Goal: Transaction & Acquisition: Purchase product/service

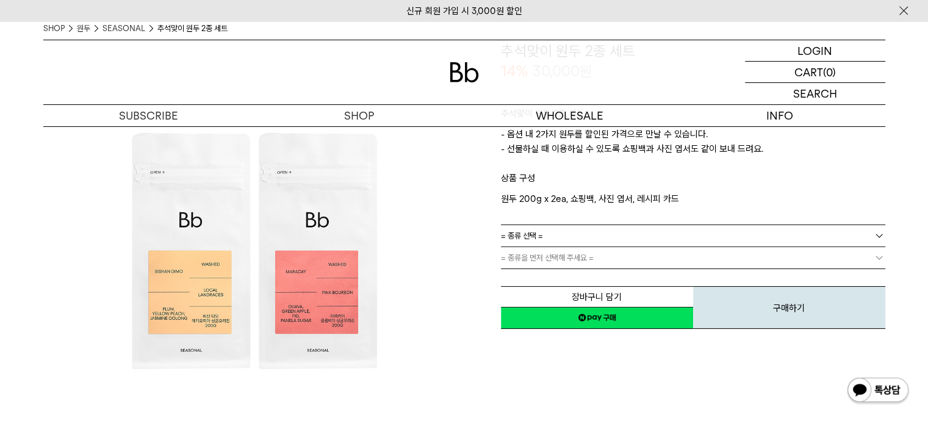
scroll to position [61, 0]
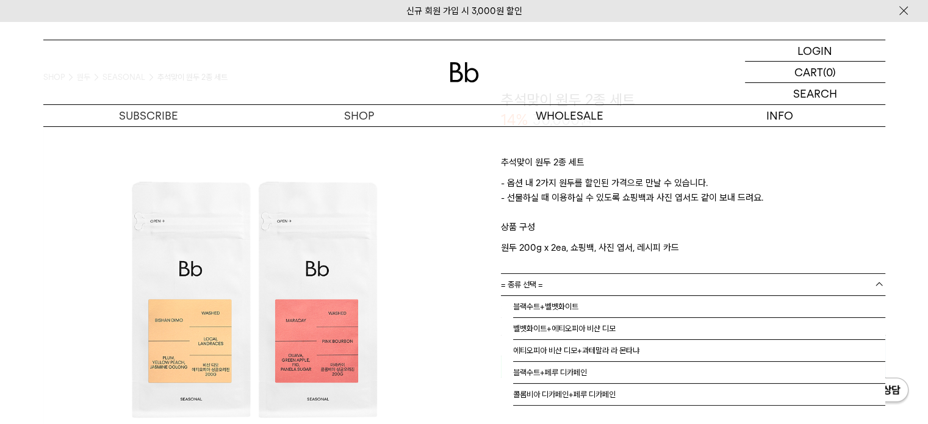
click at [818, 282] on link "= 종류 선택 =" at bounding box center [693, 284] width 384 height 21
click at [592, 350] on li "에티오피아 비샨 디모+과테말라 라 몬타냐" at bounding box center [699, 351] width 372 height 22
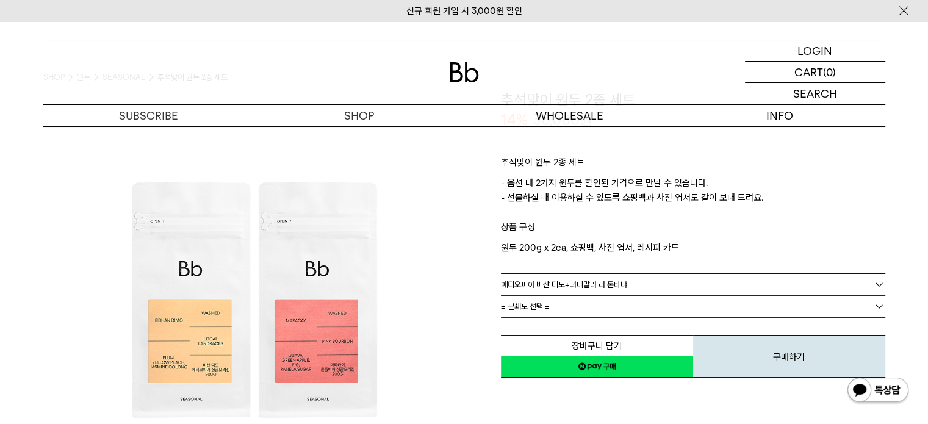
click at [591, 307] on link "= 분쇄도 선택 =" at bounding box center [693, 306] width 384 height 21
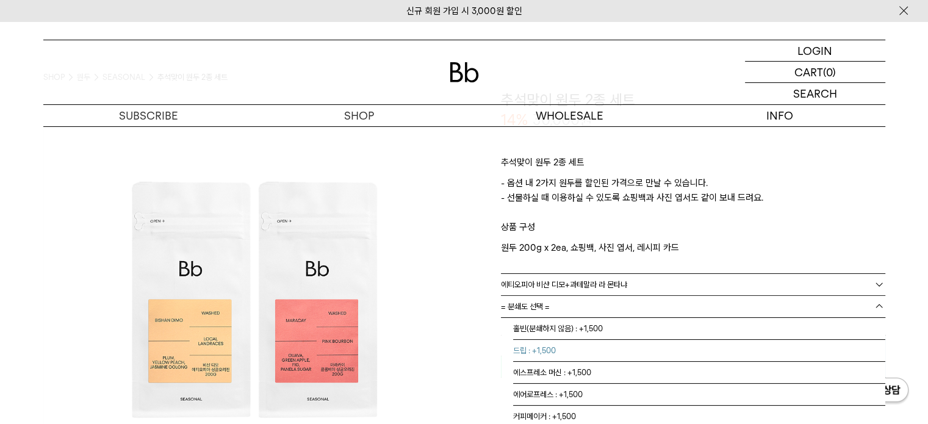
click at [577, 344] on li "드립 : +1,500" at bounding box center [699, 351] width 372 height 22
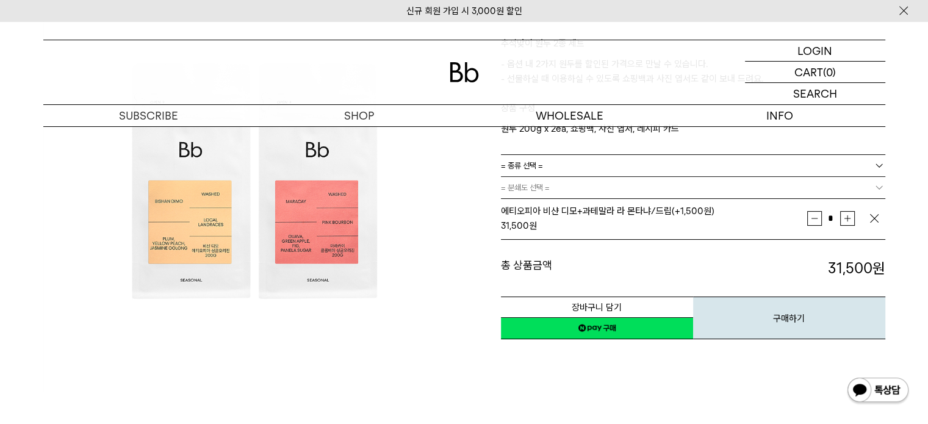
scroll to position [122, 0]
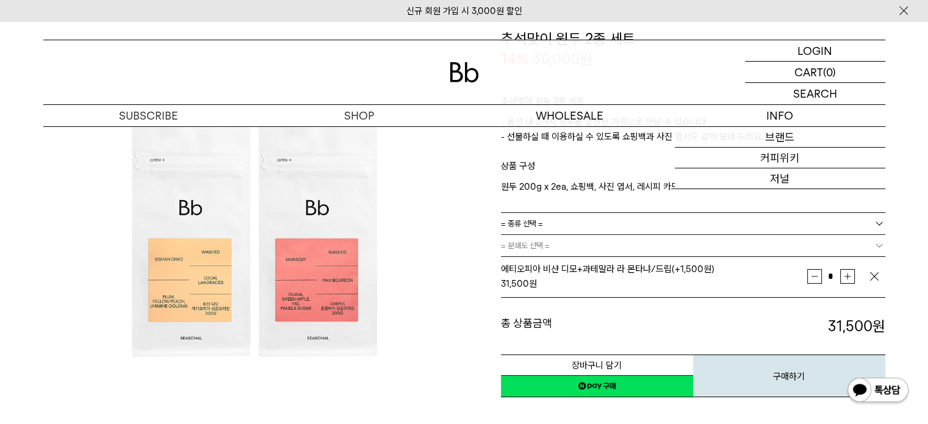
click at [217, 231] on img at bounding box center [253, 239] width 421 height 421
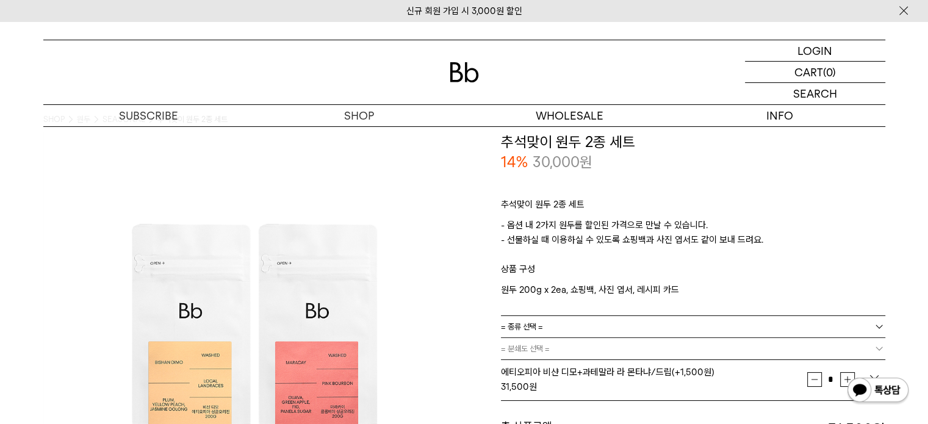
scroll to position [0, 0]
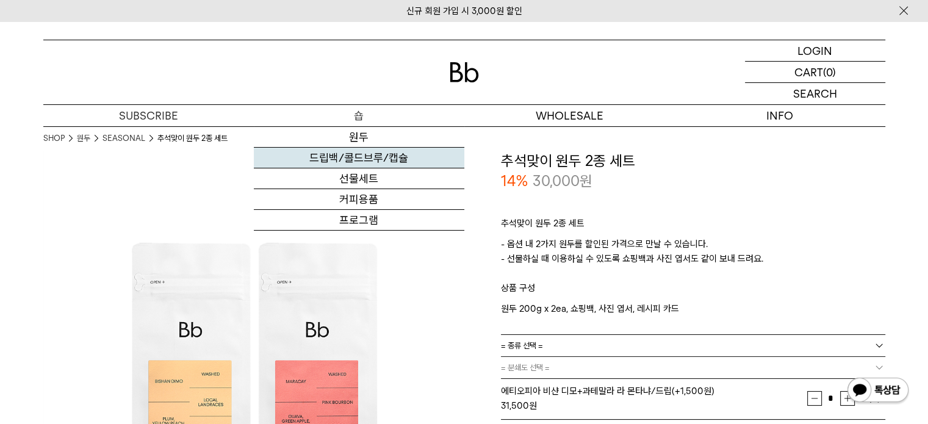
click at [354, 156] on link "드립백/콜드브루/캡슐" at bounding box center [359, 158] width 211 height 21
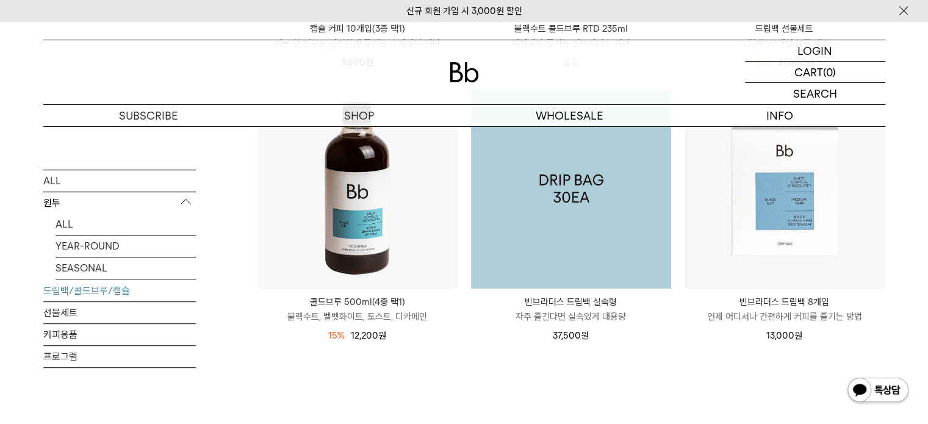
scroll to position [732, 0]
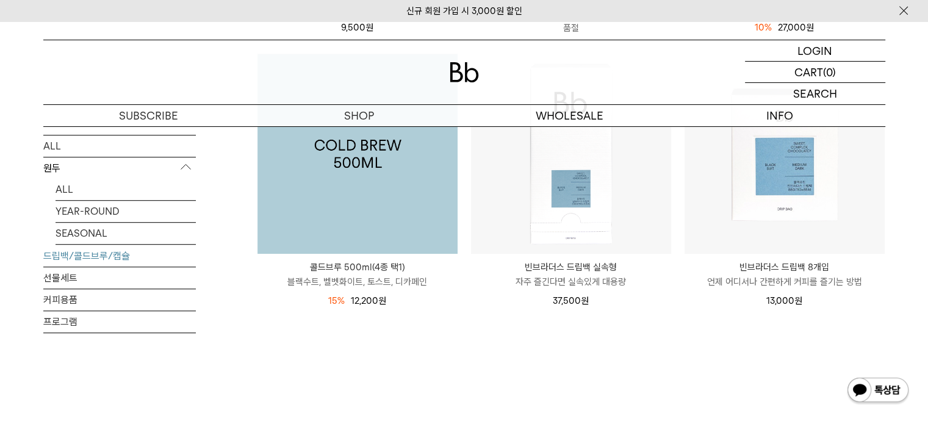
click at [356, 182] on img at bounding box center [357, 154] width 200 height 200
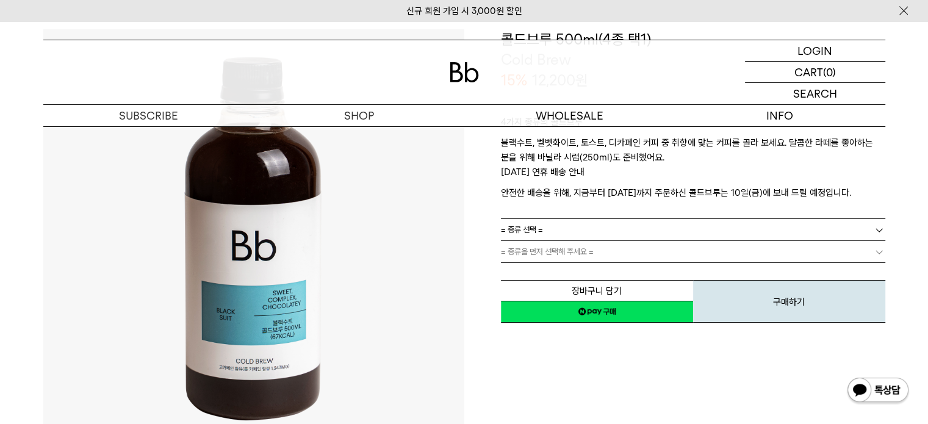
scroll to position [122, 0]
click at [688, 230] on link "= 종류 선택 =" at bounding box center [693, 228] width 384 height 21
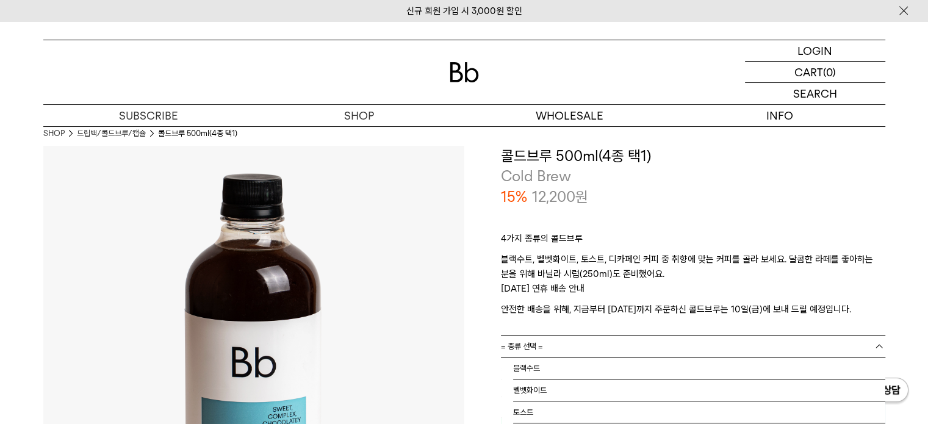
scroll to position [0, 0]
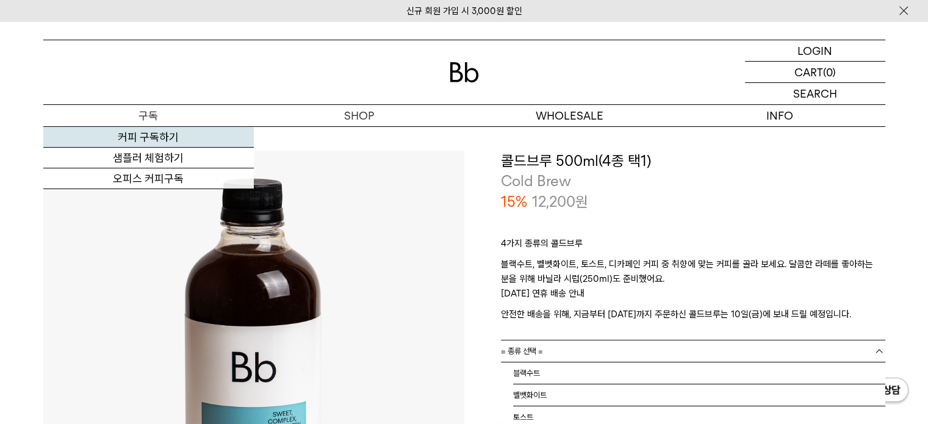
click at [145, 136] on link "커피 구독하기" at bounding box center [148, 137] width 211 height 21
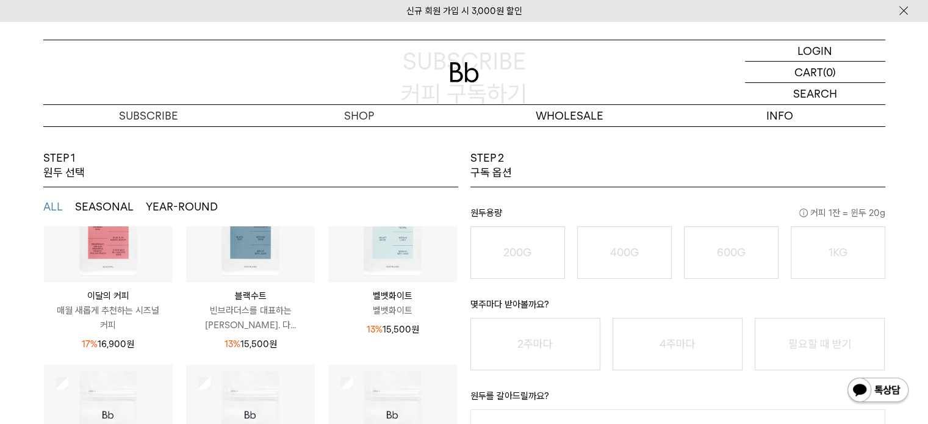
scroll to position [61, 0]
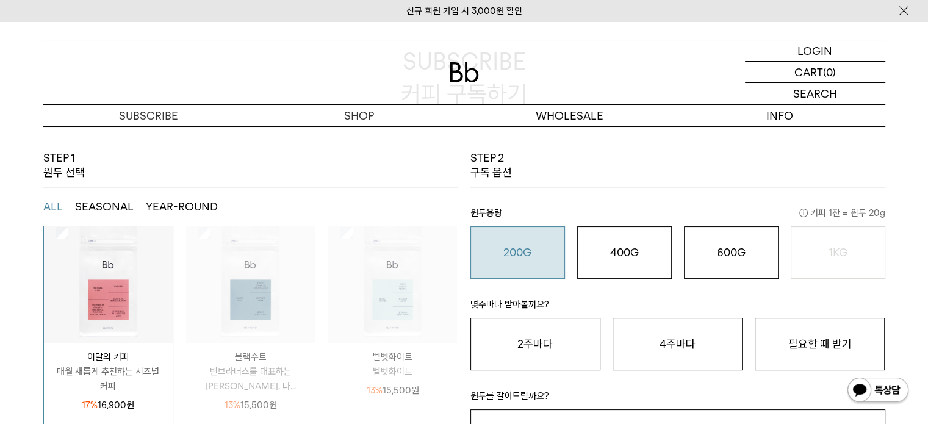
click at [524, 243] on button "200G 16,900 원" at bounding box center [517, 252] width 95 height 52
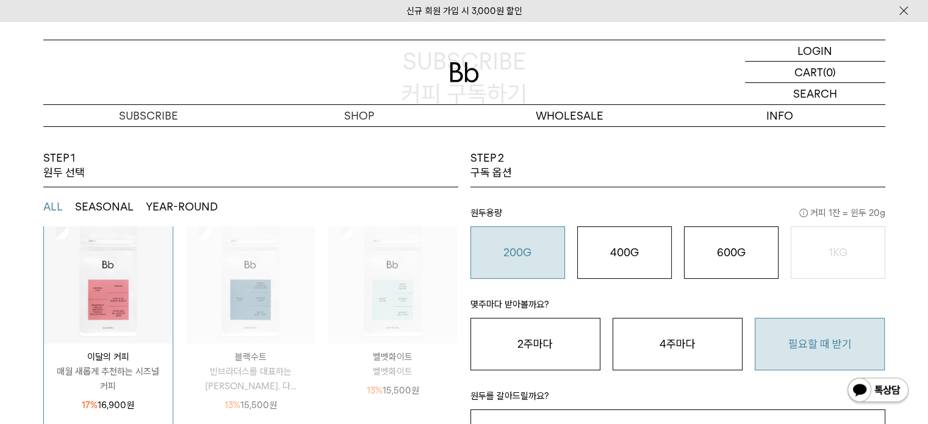
click at [822, 344] on button "필요할 때 받기" at bounding box center [820, 344] width 130 height 52
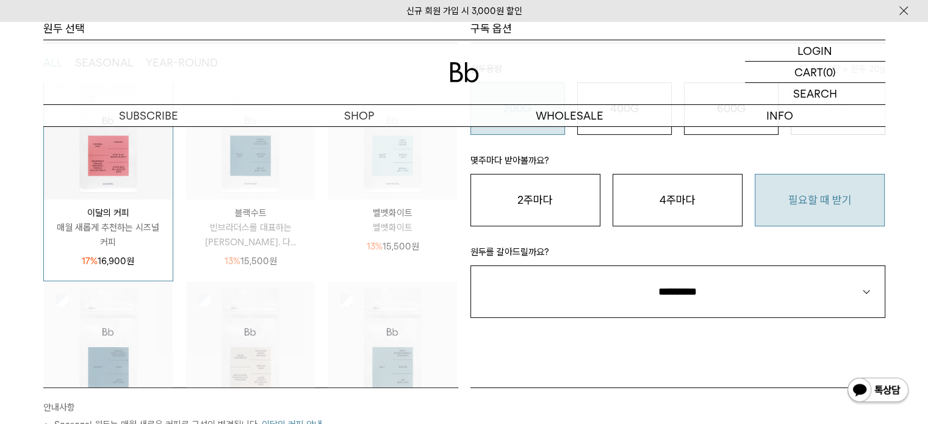
scroll to position [305, 0]
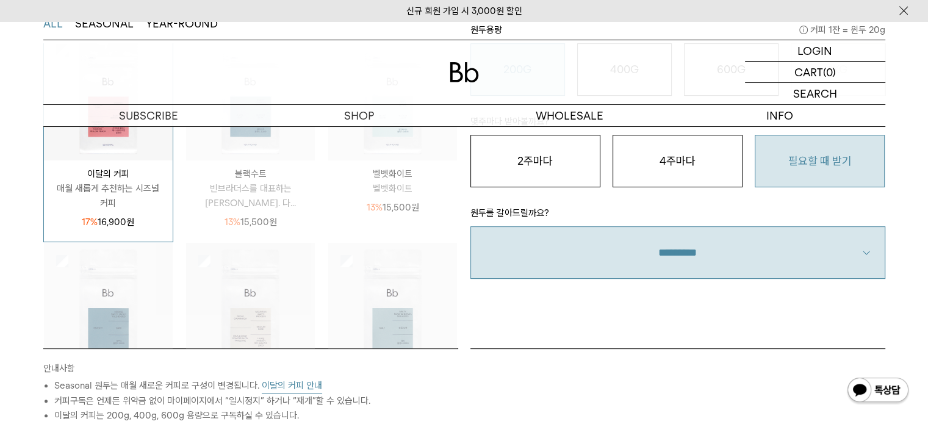
click at [754, 261] on select "**********" at bounding box center [677, 252] width 415 height 52
select select "**"
click at [470, 226] on select "**********" at bounding box center [677, 252] width 415 height 52
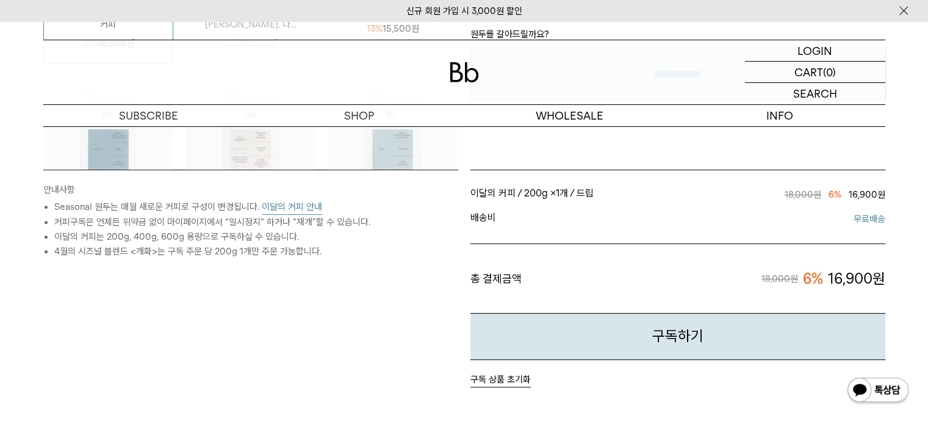
scroll to position [488, 0]
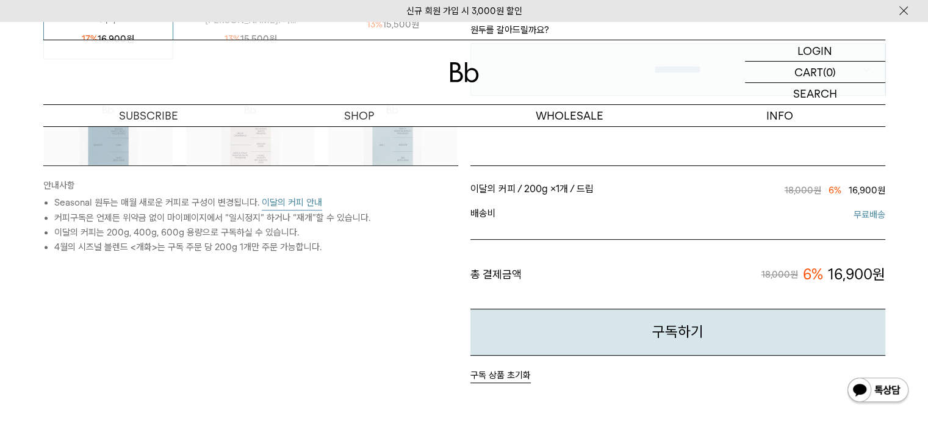
click at [654, 218] on span "배송비" at bounding box center [573, 214] width 207 height 15
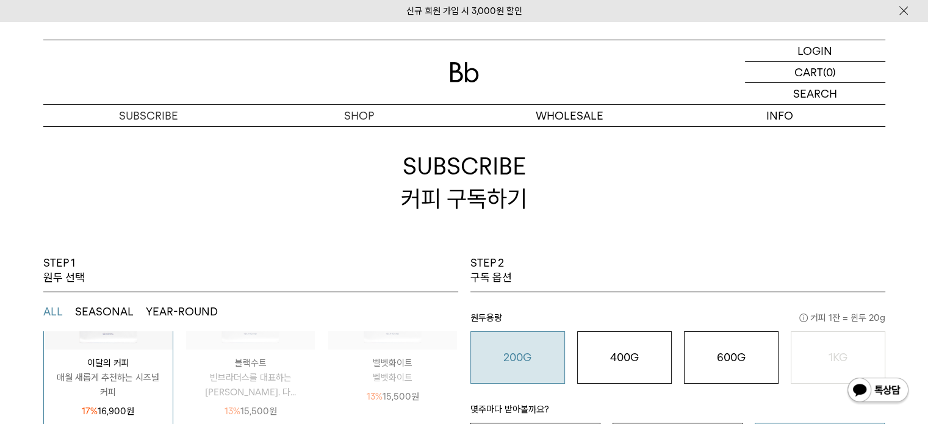
scroll to position [0, 0]
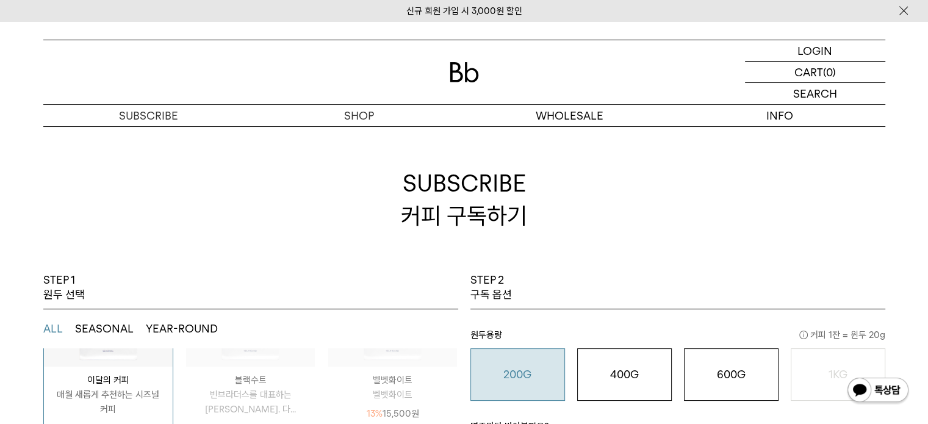
click at [114, 375] on p "이달의 커피" at bounding box center [108, 380] width 129 height 15
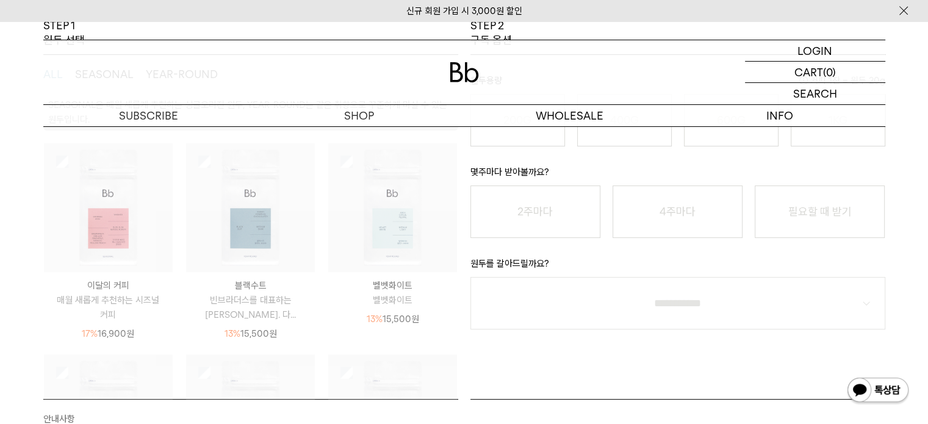
scroll to position [183, 0]
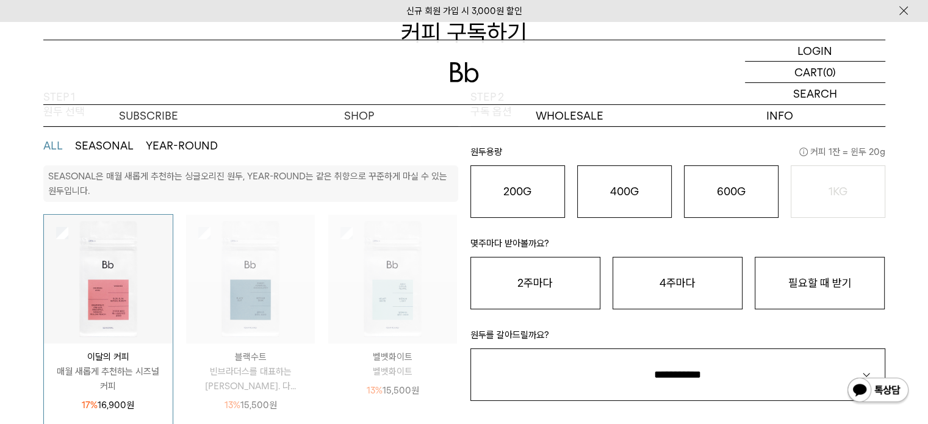
click at [98, 149] on button "SEASONAL" at bounding box center [104, 146] width 59 height 15
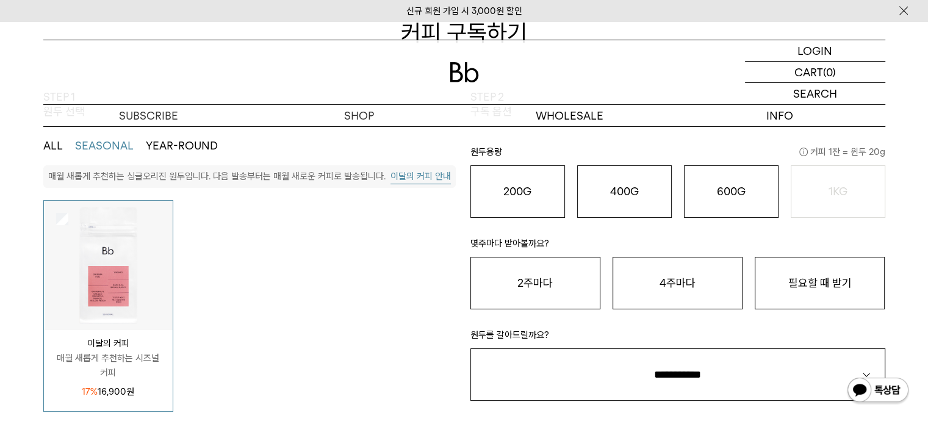
click at [419, 180] on button "이달의 커피 안내" at bounding box center [420, 176] width 60 height 15
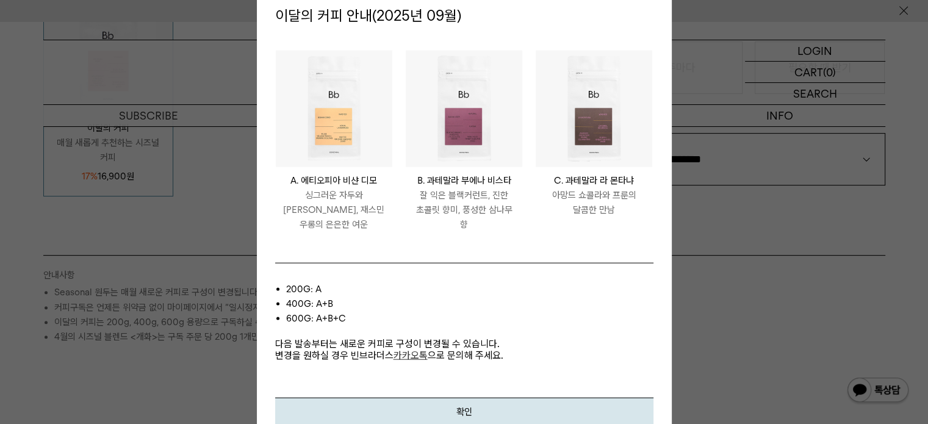
scroll to position [427, 0]
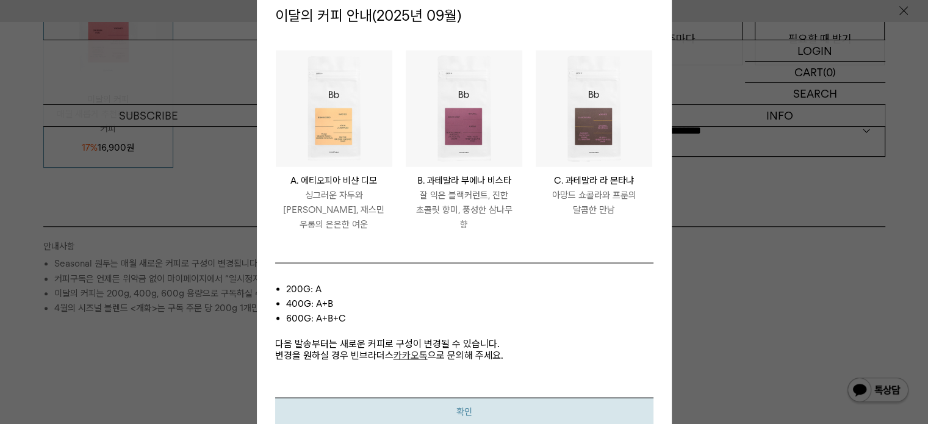
click at [488, 411] on button "확인" at bounding box center [464, 411] width 378 height 27
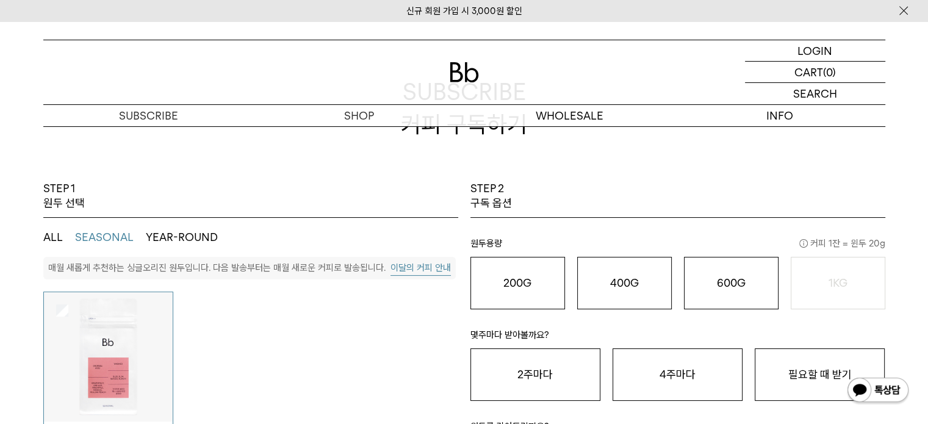
scroll to position [0, 0]
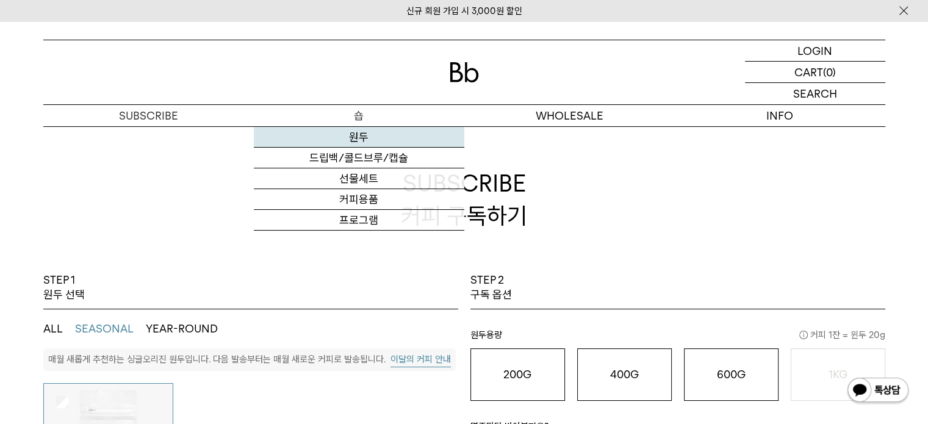
click at [362, 132] on link "원두" at bounding box center [359, 137] width 211 height 21
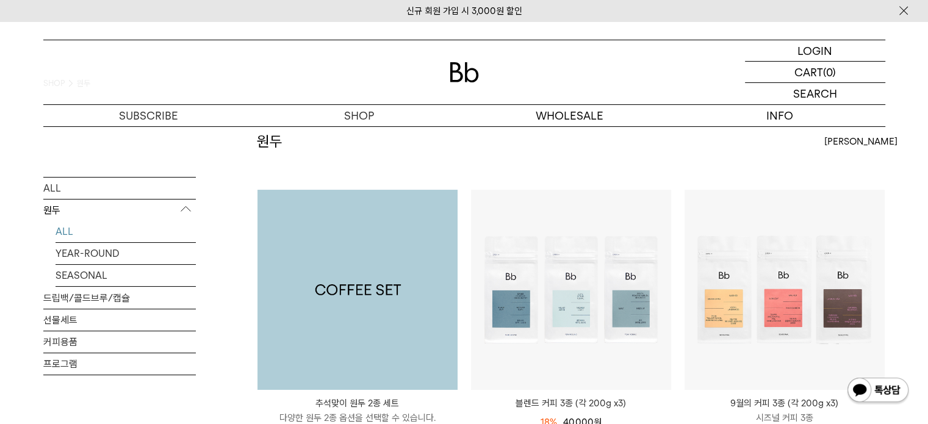
scroll to position [61, 0]
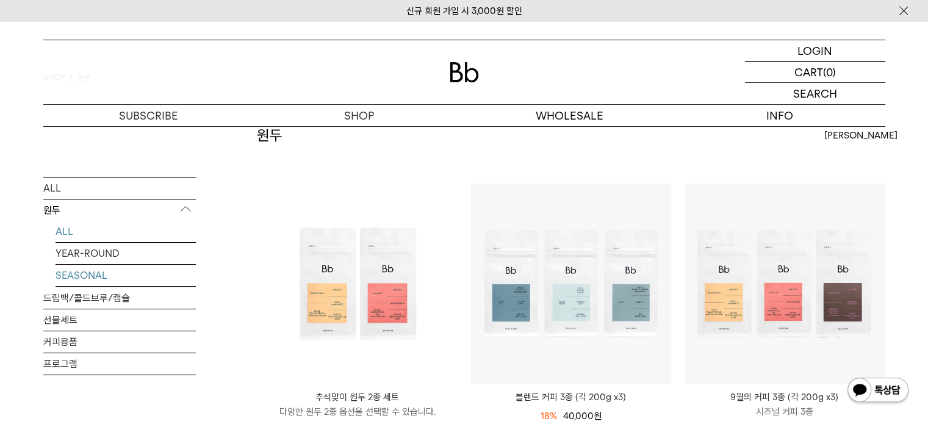
click at [89, 276] on link "SEASONAL" at bounding box center [126, 275] width 140 height 21
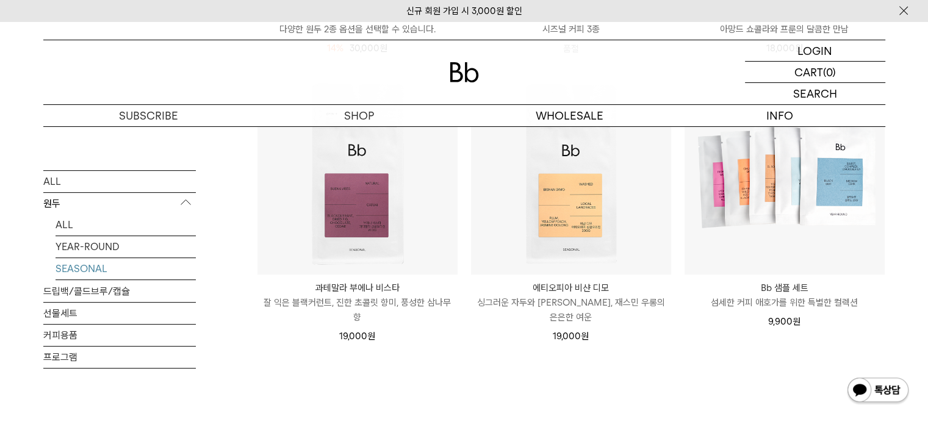
scroll to position [488, 0]
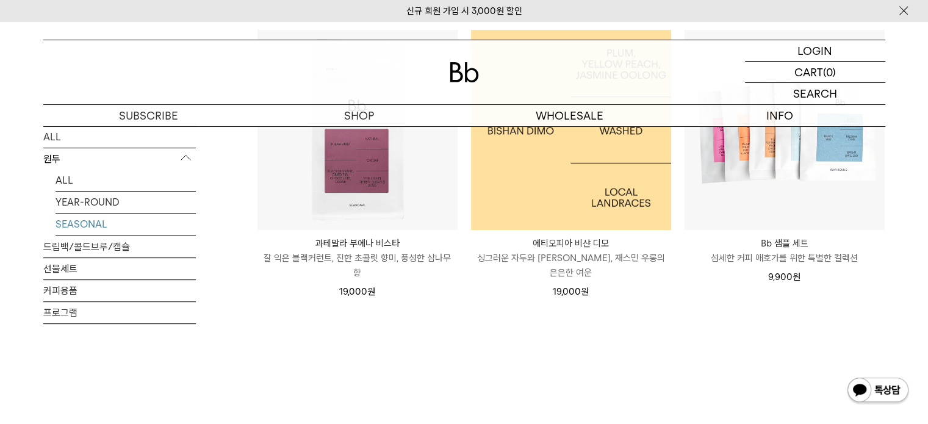
click at [574, 168] on img at bounding box center [571, 130] width 200 height 200
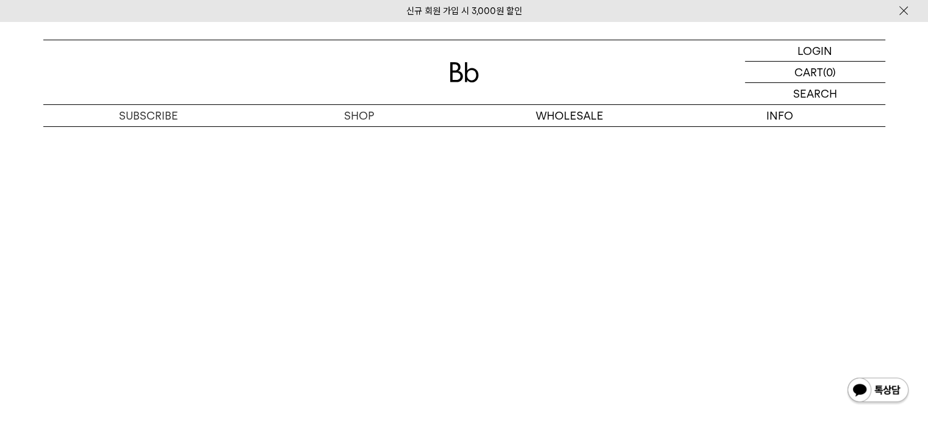
scroll to position [3112, 0]
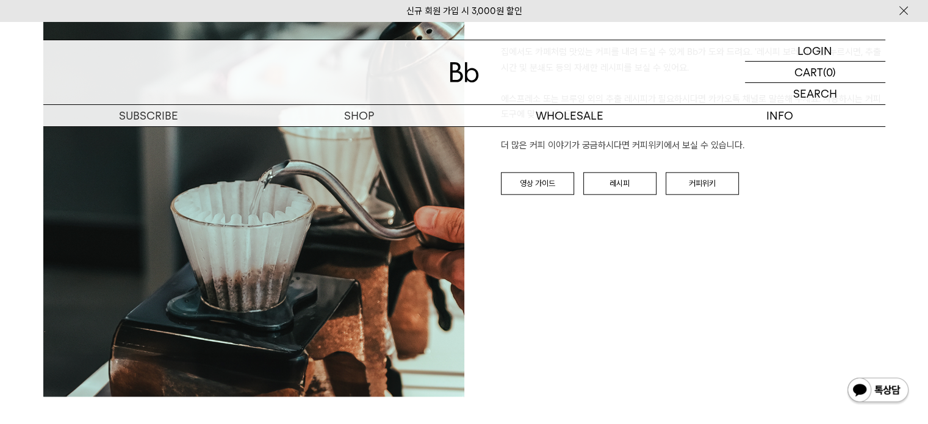
scroll to position [1436, 0]
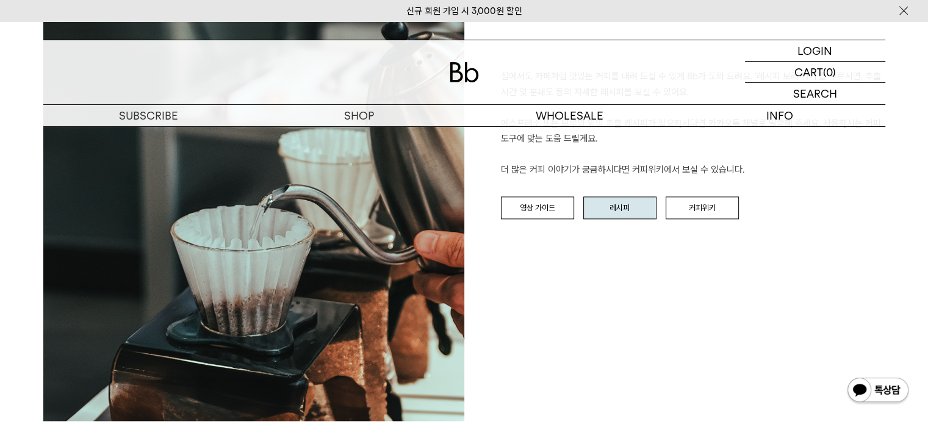
click at [634, 207] on link "레시피" at bounding box center [619, 207] width 73 height 23
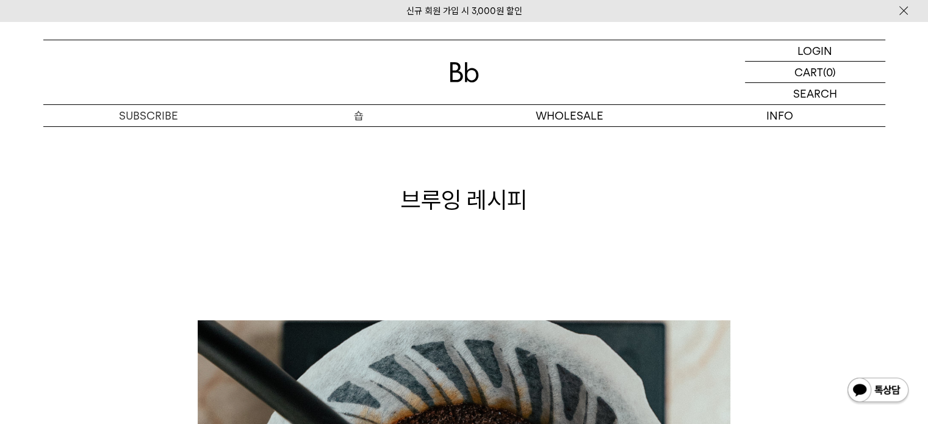
click at [355, 118] on p "숍" at bounding box center [359, 115] width 211 height 21
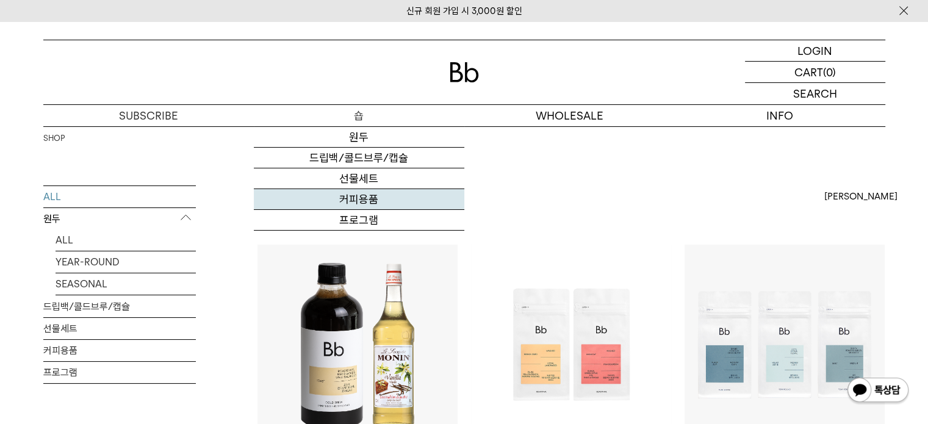
click at [364, 202] on link "커피용품" at bounding box center [359, 199] width 211 height 21
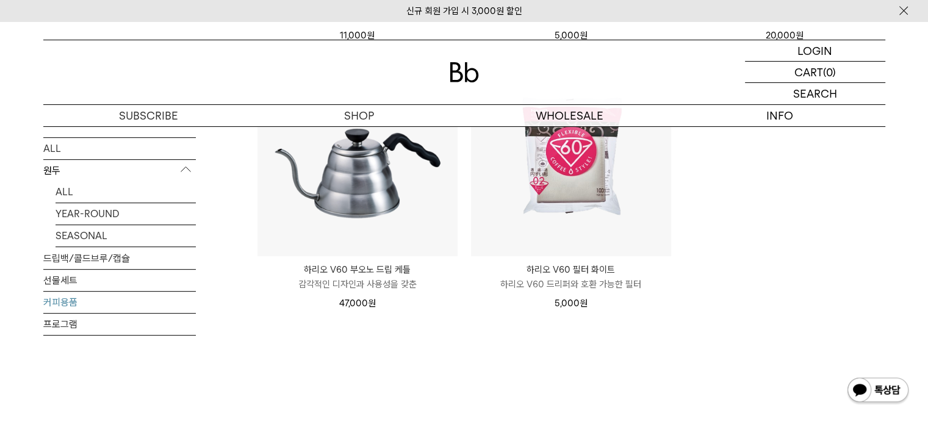
scroll to position [427, 0]
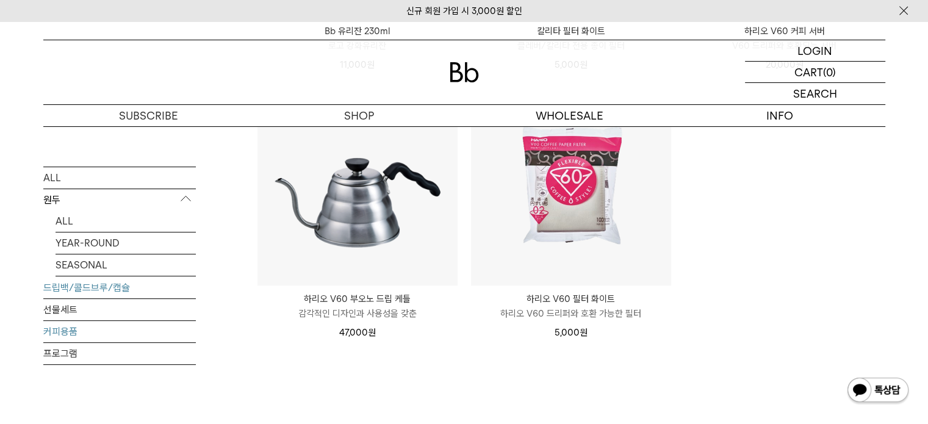
click at [98, 285] on link "드립백/콜드브루/캡슐" at bounding box center [119, 287] width 153 height 21
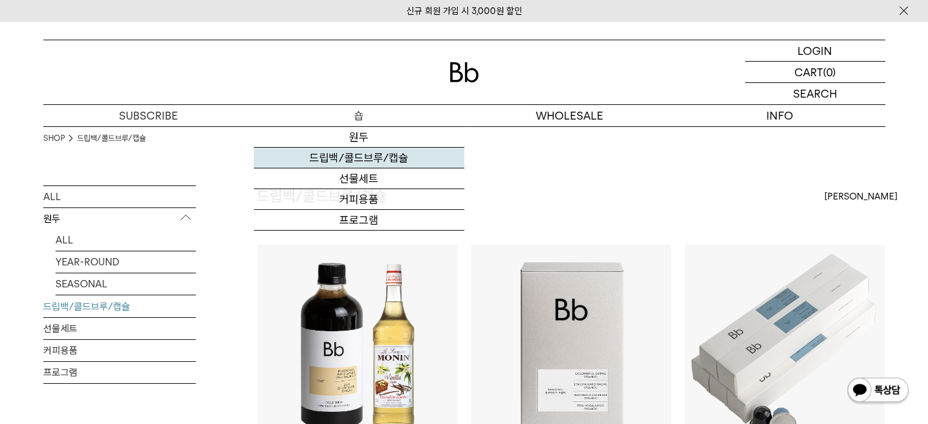
click at [361, 160] on link "드립백/콜드브루/캡슐" at bounding box center [359, 158] width 211 height 21
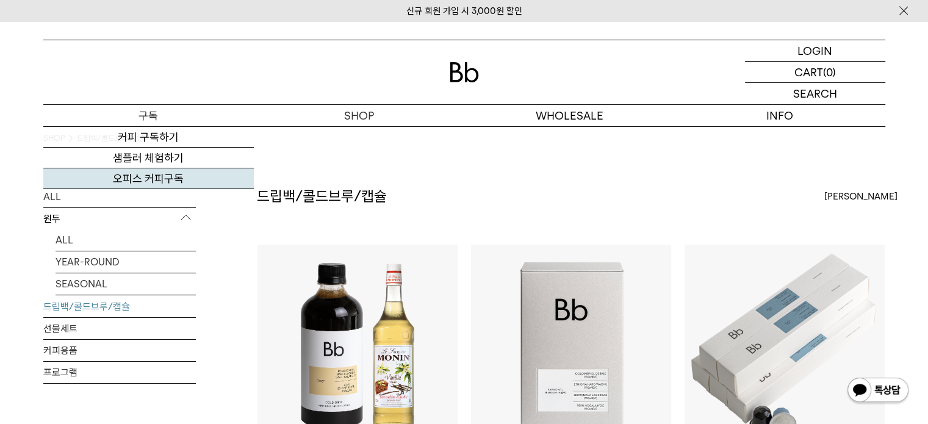
click at [151, 182] on link "오피스 커피구독" at bounding box center [148, 178] width 211 height 21
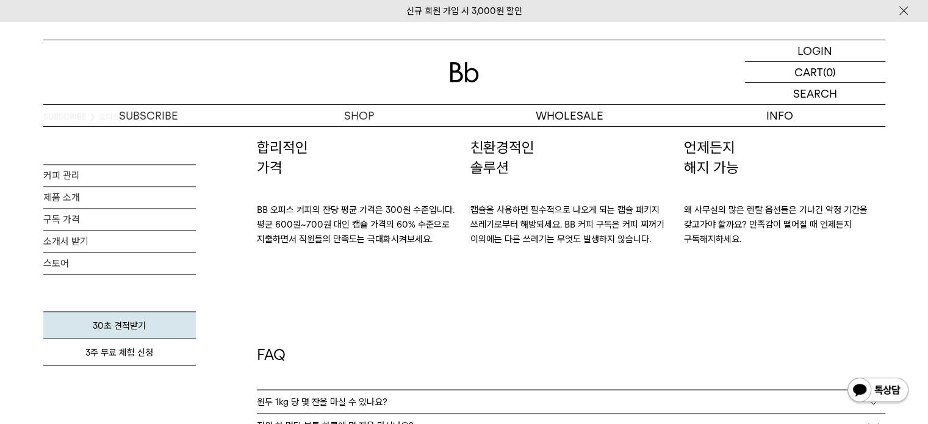
scroll to position [2013, 0]
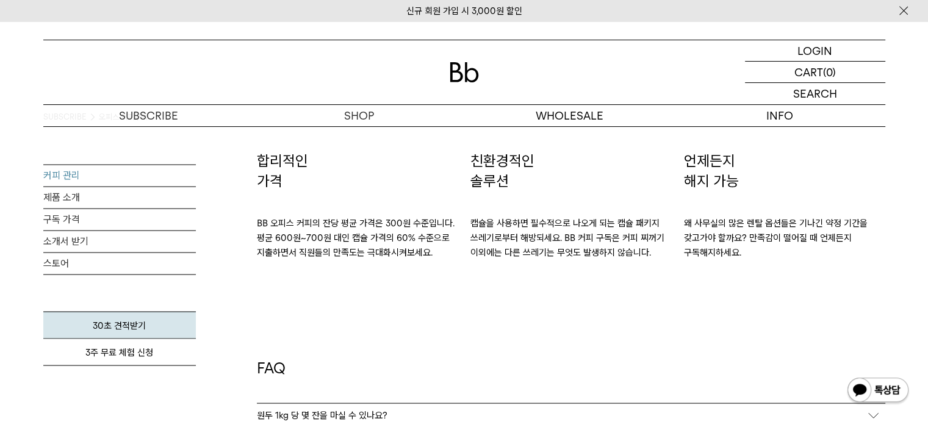
click at [62, 174] on link "커피 관리" at bounding box center [119, 175] width 153 height 21
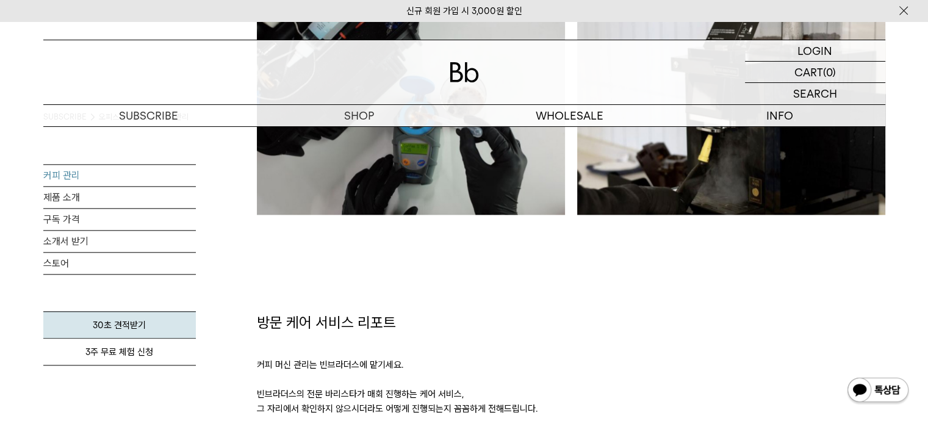
scroll to position [1342, 0]
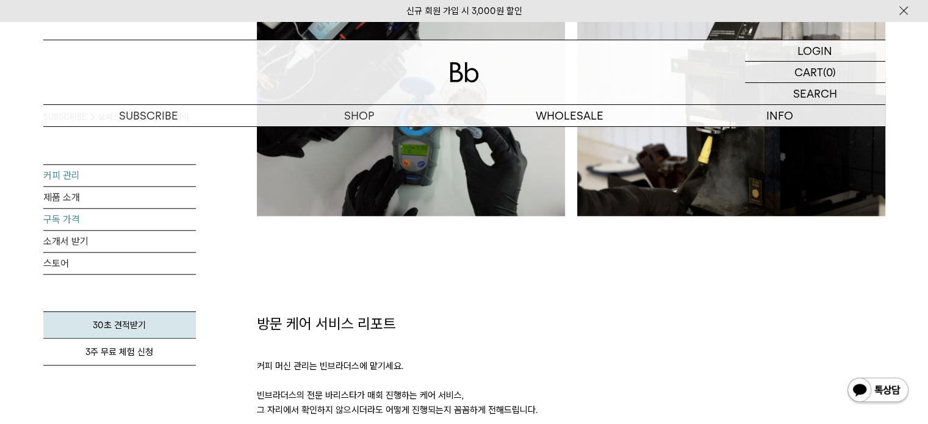
click at [63, 215] on link "구독 가격" at bounding box center [119, 219] width 153 height 21
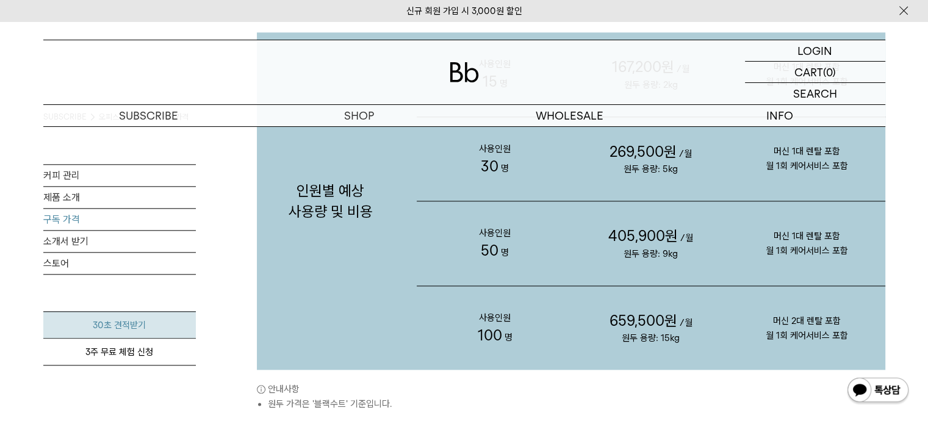
scroll to position [1342, 0]
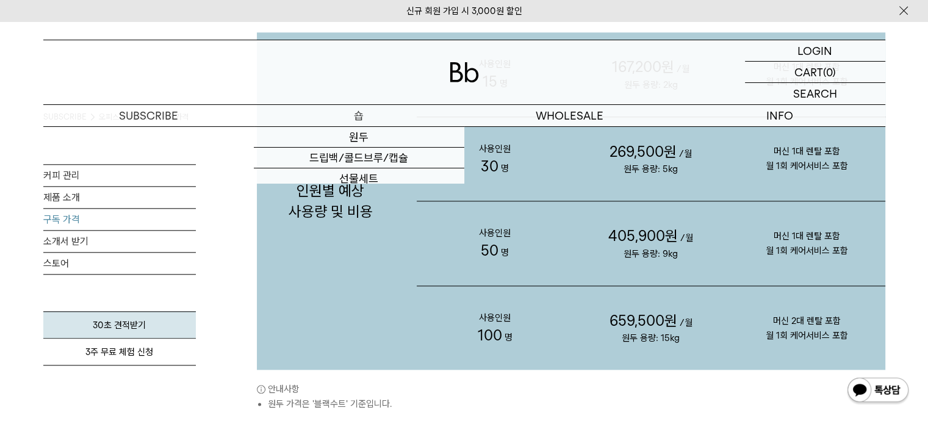
click at [360, 115] on p "숍" at bounding box center [359, 115] width 211 height 21
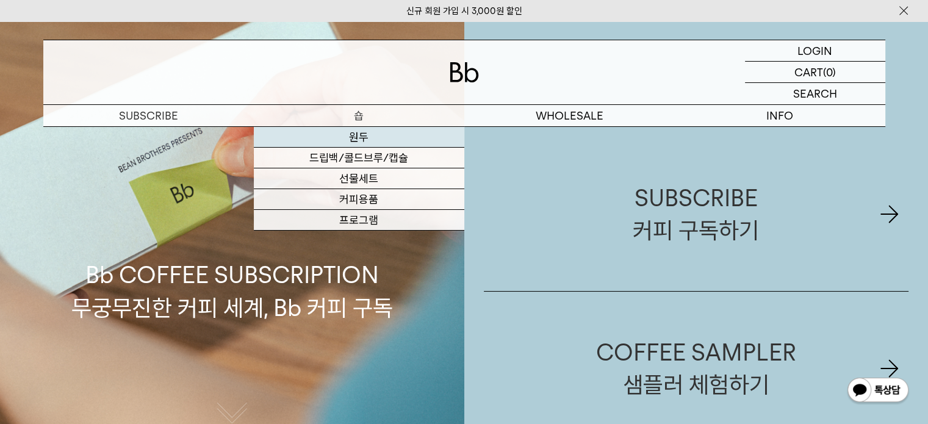
click at [354, 136] on link "원두" at bounding box center [359, 137] width 211 height 21
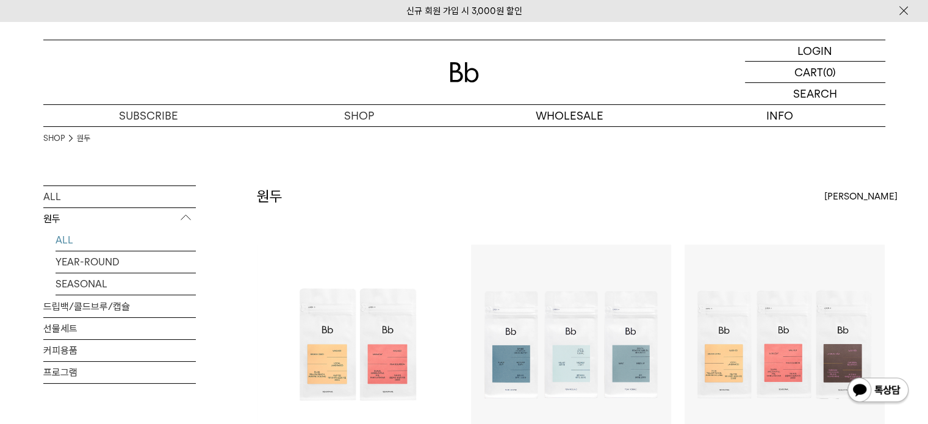
scroll to position [61, 0]
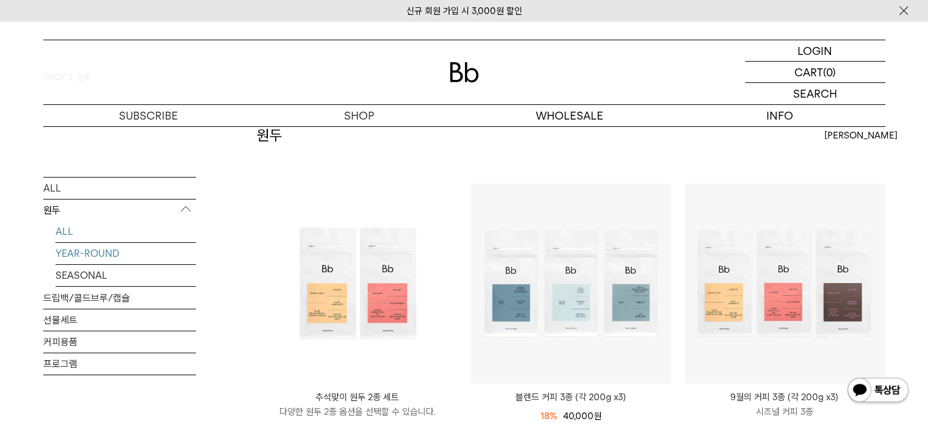
click at [97, 251] on link "YEAR-ROUND" at bounding box center [126, 253] width 140 height 21
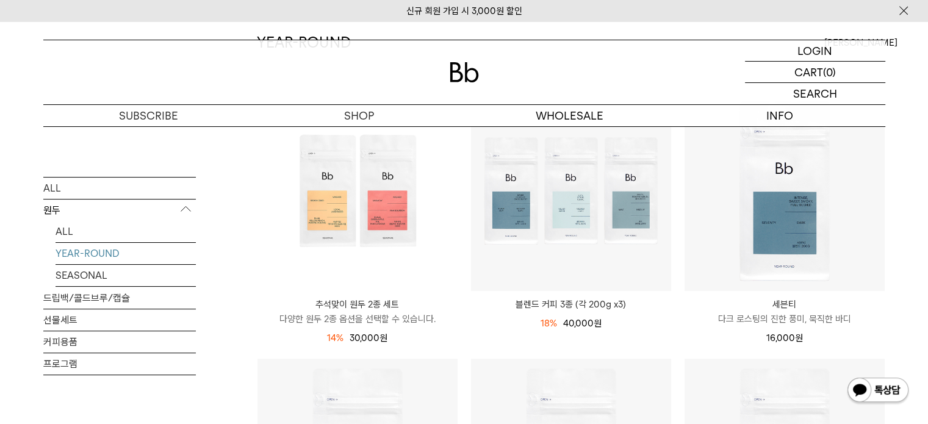
scroll to position [183, 0]
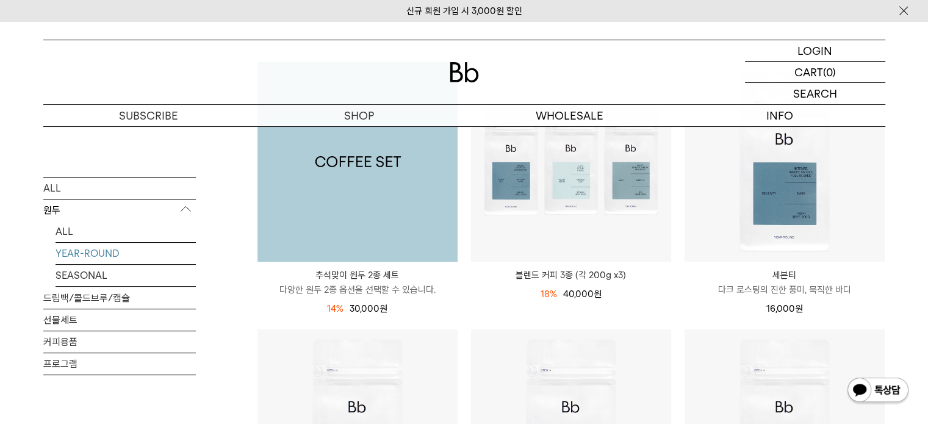
click at [345, 179] on img at bounding box center [357, 162] width 200 height 200
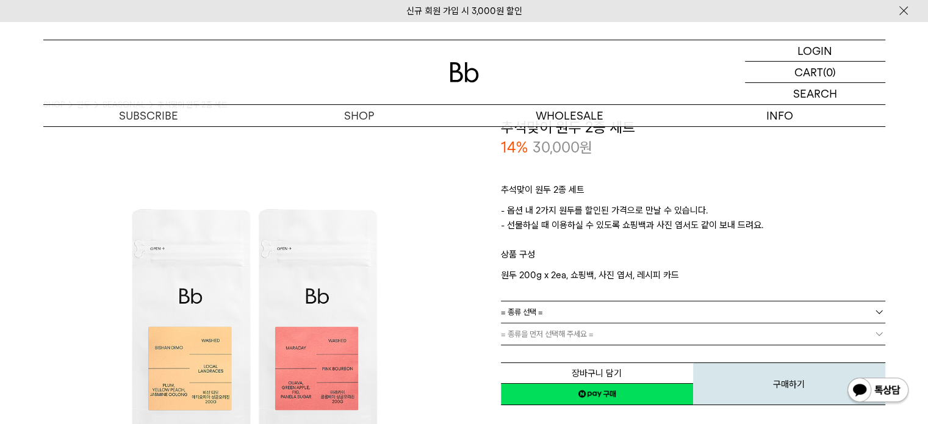
scroll to position [61, 0]
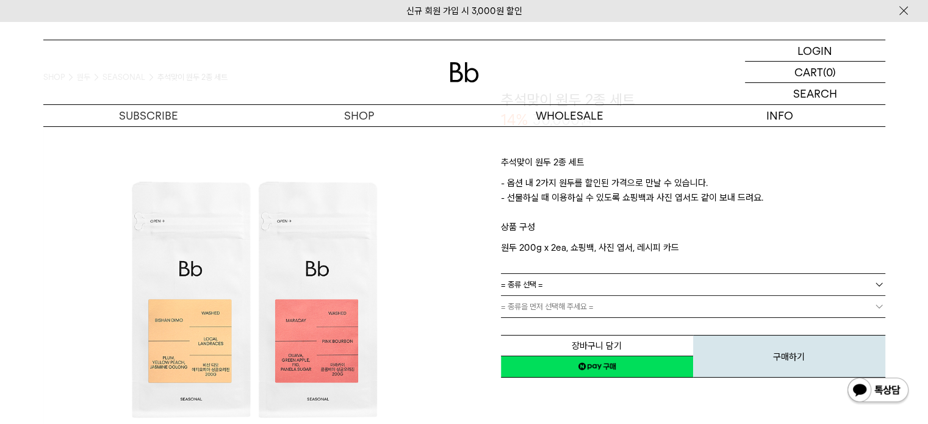
click at [563, 281] on link "= 종류 선택 =" at bounding box center [693, 284] width 384 height 21
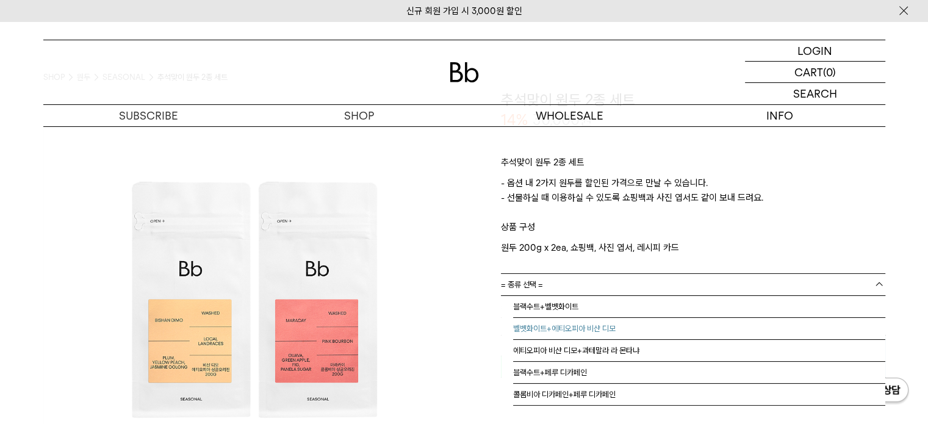
click at [610, 324] on li "벨벳화이트+에티오피아 비샨 디모" at bounding box center [699, 329] width 372 height 22
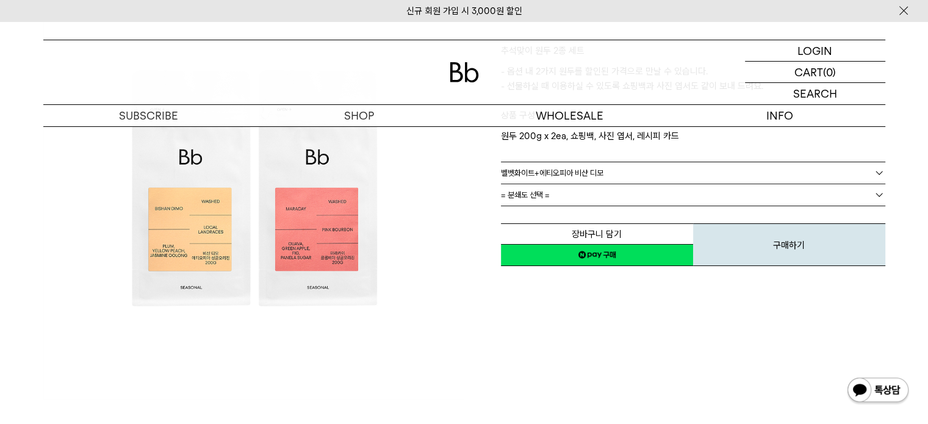
scroll to position [183, 0]
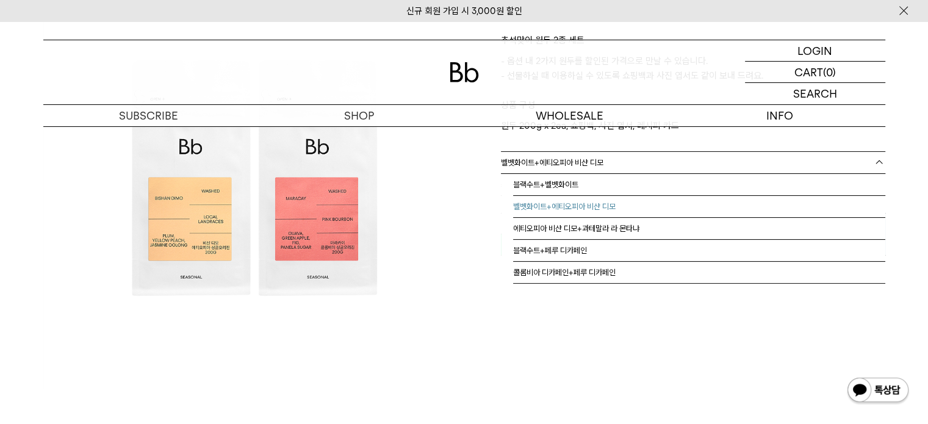
click at [660, 162] on link "벨벳화이트+에티오피아 비샨 디모" at bounding box center [693, 162] width 384 height 21
click at [632, 229] on li "에티오피아 비샨 디모+과테말라 라 몬타냐" at bounding box center [699, 229] width 372 height 22
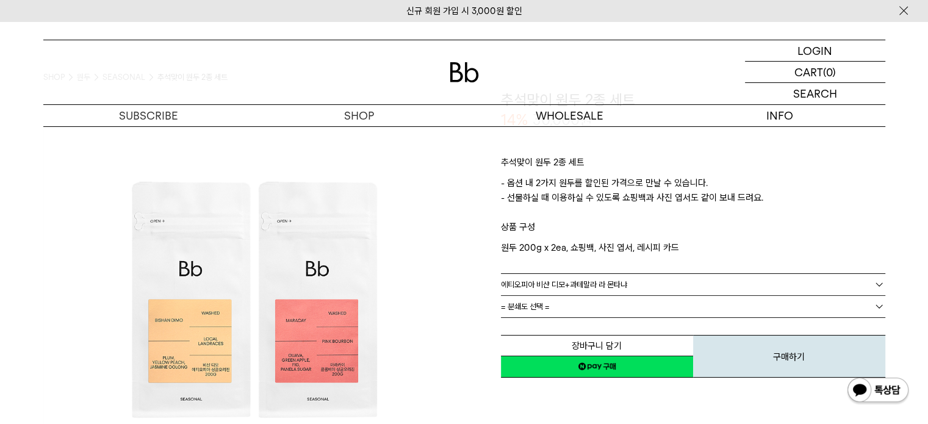
scroll to position [122, 0]
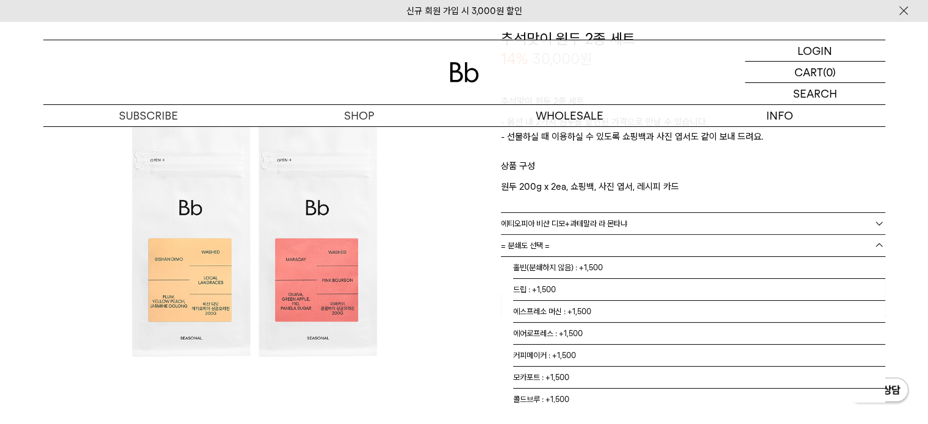
click at [642, 245] on link "= 분쇄도 선택 =" at bounding box center [693, 245] width 384 height 21
click at [599, 290] on li "드립 : +1,500" at bounding box center [699, 290] width 372 height 22
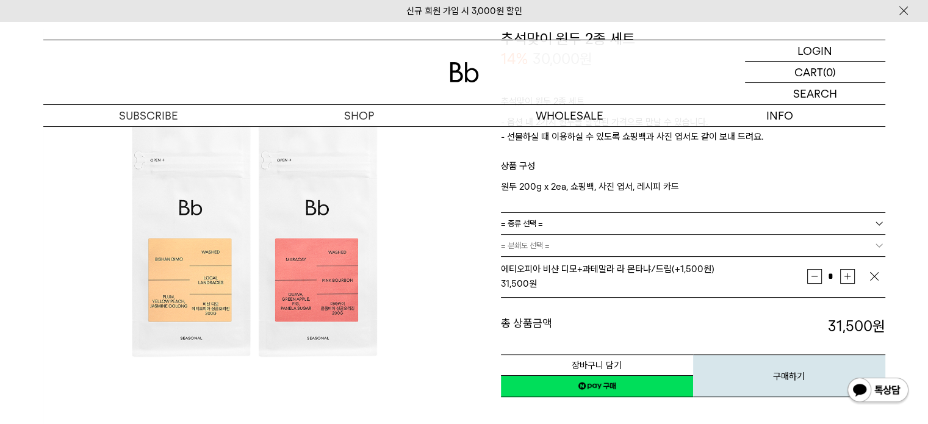
click at [874, 276] on img "button" at bounding box center [874, 276] width 12 height 12
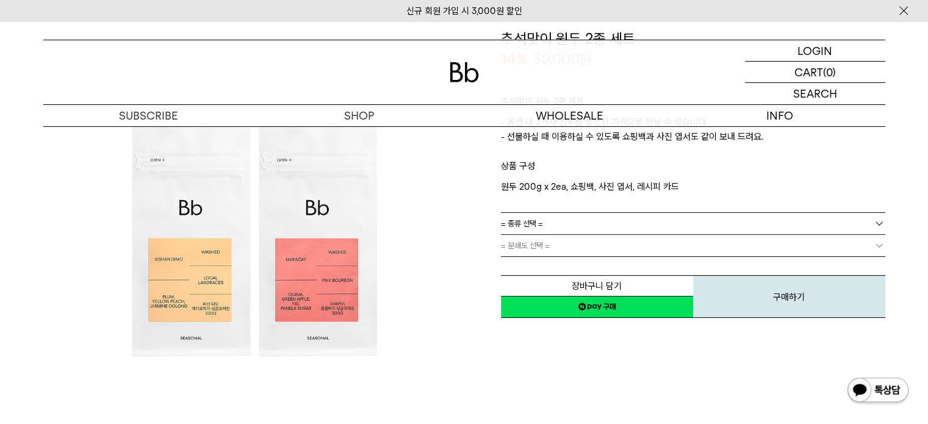
click at [675, 222] on link "= 종류 선택 =" at bounding box center [693, 223] width 384 height 21
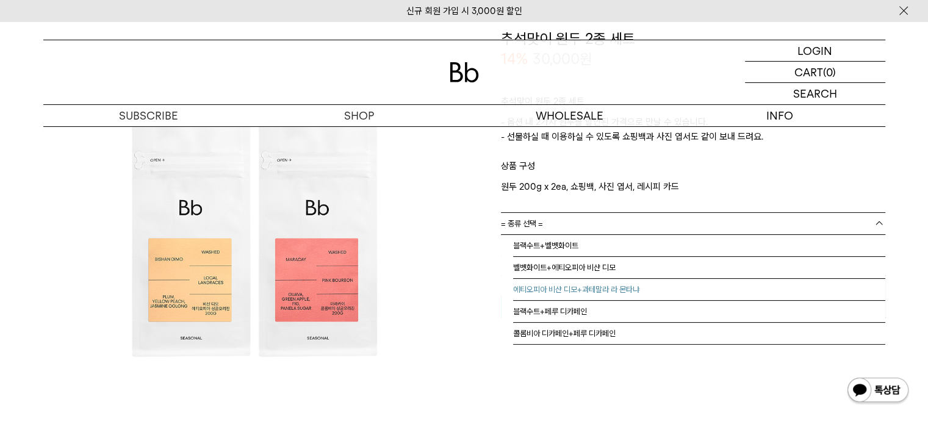
click at [628, 287] on li "에티오피아 비샨 디모+과테말라 라 몬타냐" at bounding box center [699, 290] width 372 height 22
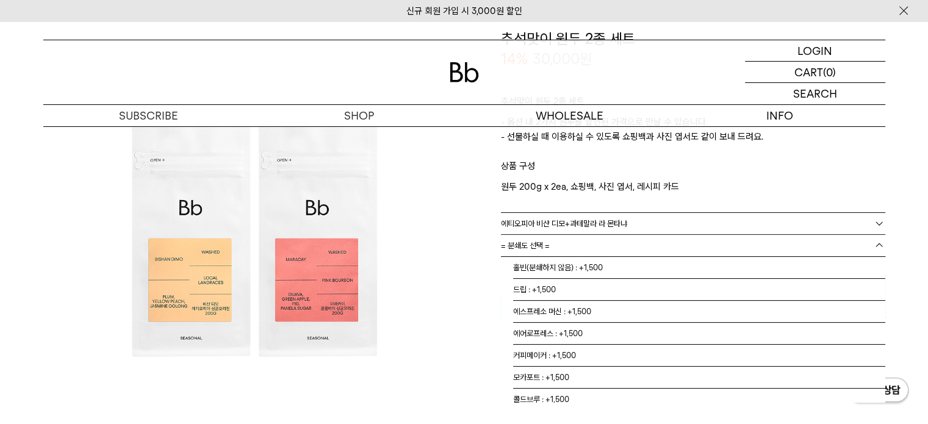
click at [617, 243] on link "= 분쇄도 선택 =" at bounding box center [693, 245] width 384 height 21
click at [601, 285] on li "드립 : +1,500" at bounding box center [699, 290] width 372 height 22
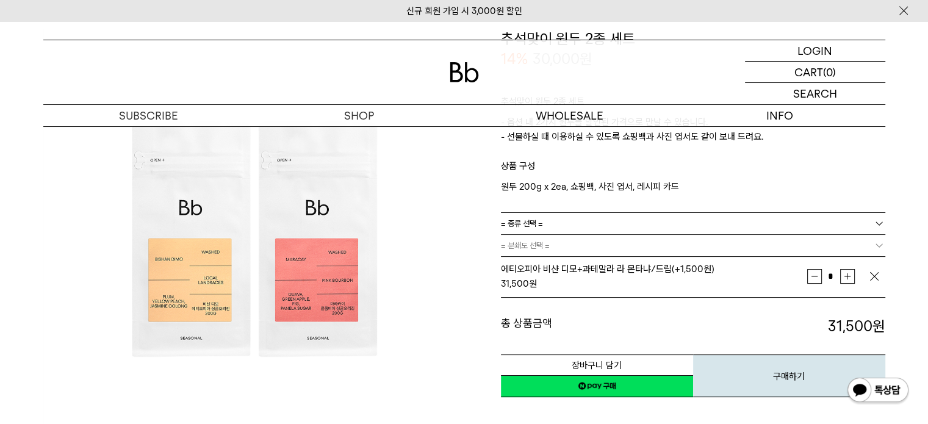
click at [879, 246] on b at bounding box center [879, 245] width 12 height 12
click at [877, 278] on img "button" at bounding box center [874, 276] width 12 height 12
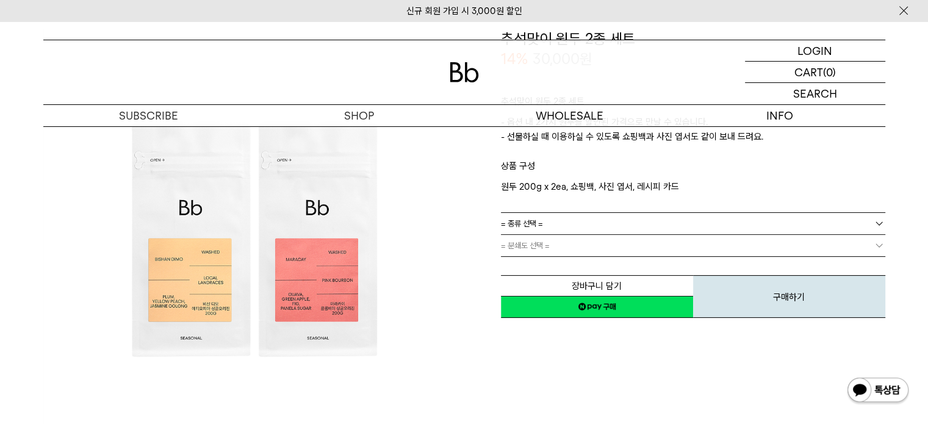
click at [873, 219] on link "= 종류 선택 =" at bounding box center [693, 223] width 384 height 21
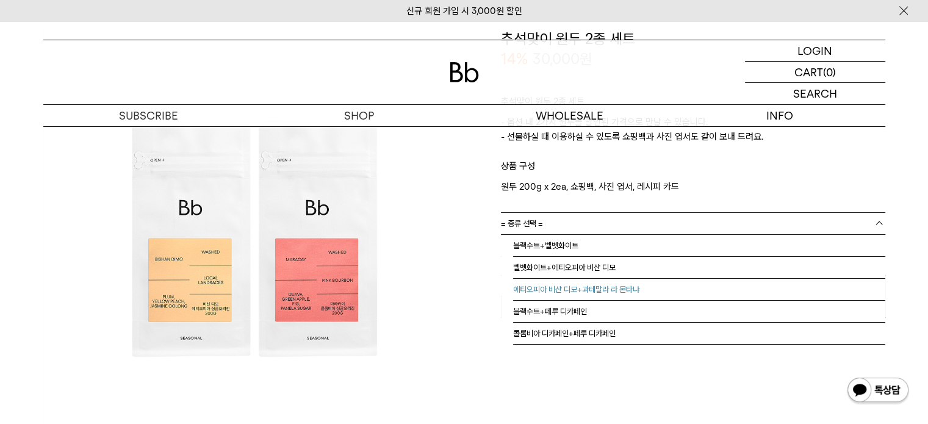
click at [605, 290] on li "에티오피아 비샨 디모+과테말라 라 몬타냐" at bounding box center [699, 290] width 372 height 22
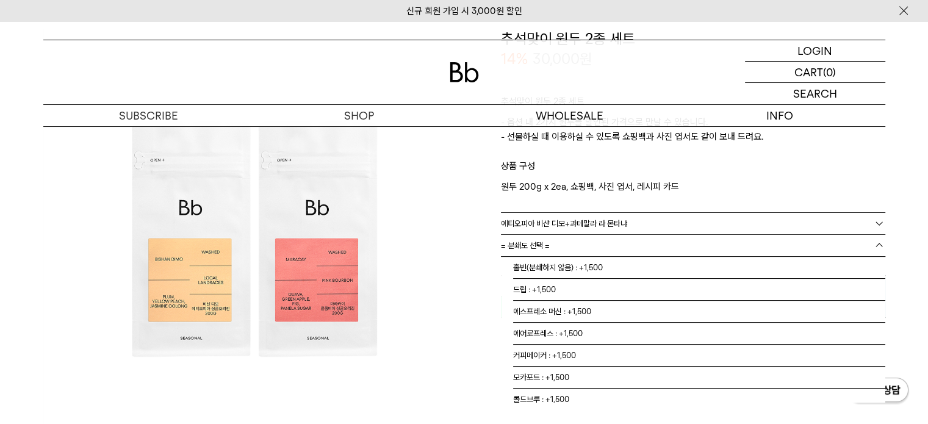
click at [560, 241] on link "= 분쇄도 선택 =" at bounding box center [693, 245] width 384 height 21
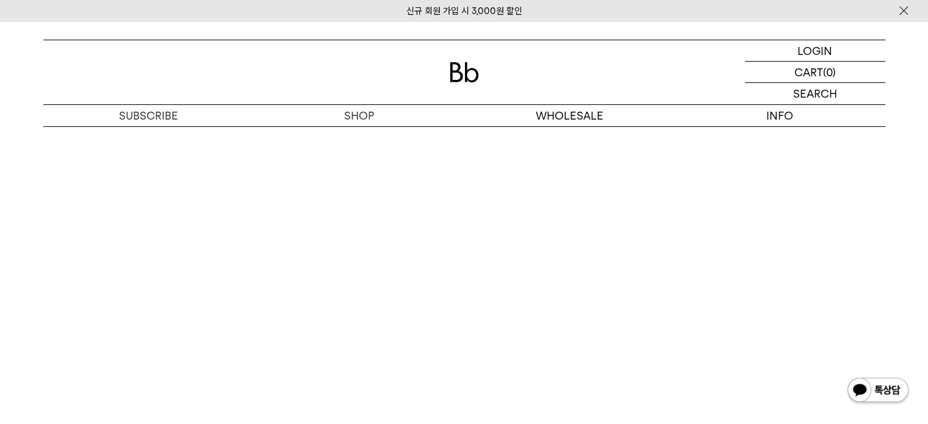
scroll to position [2868, 0]
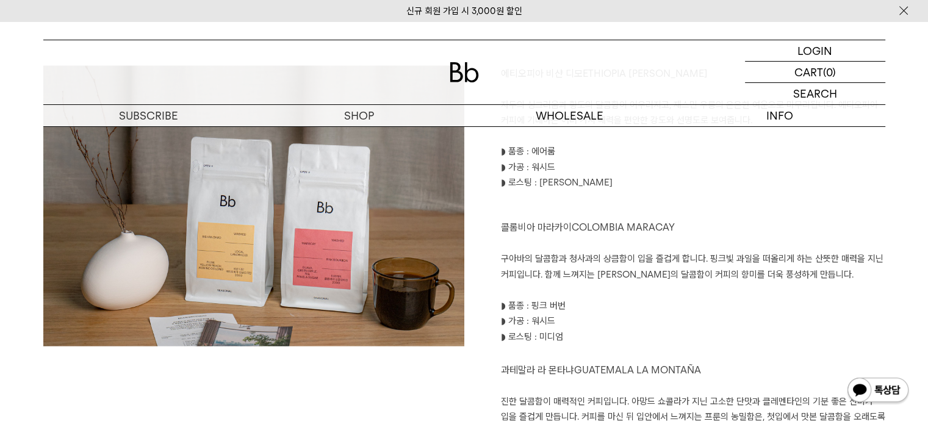
scroll to position [1370, 0]
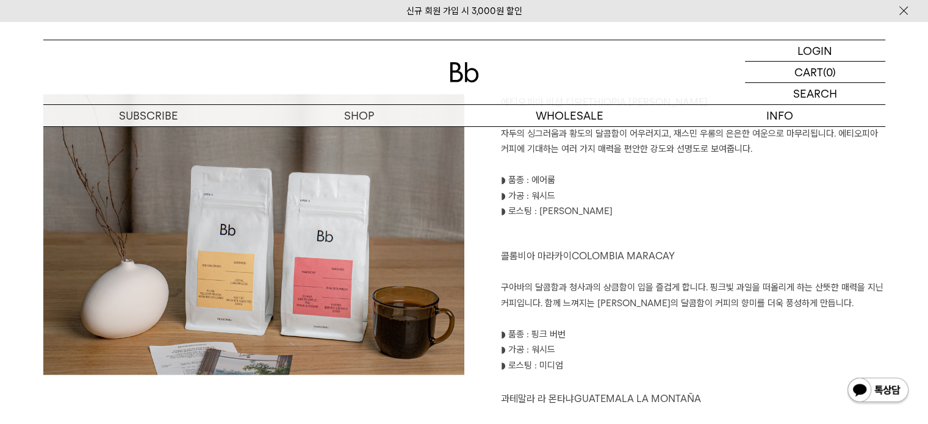
click at [215, 258] on img at bounding box center [253, 262] width 421 height 337
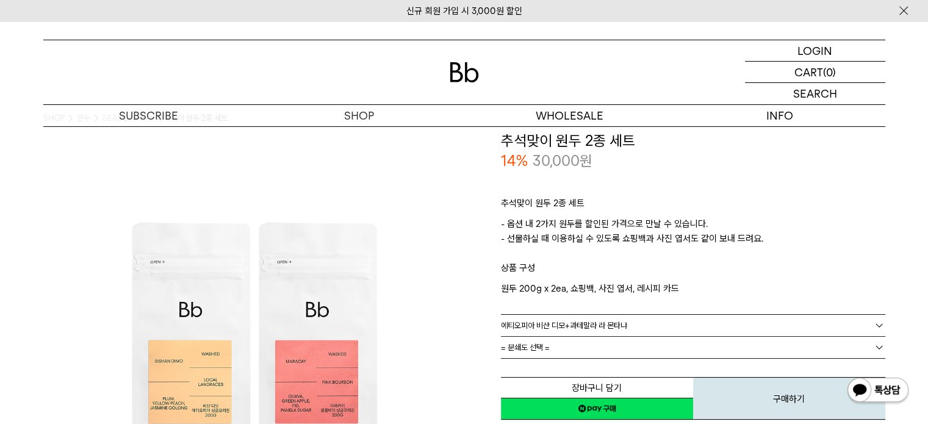
scroll to position [0, 0]
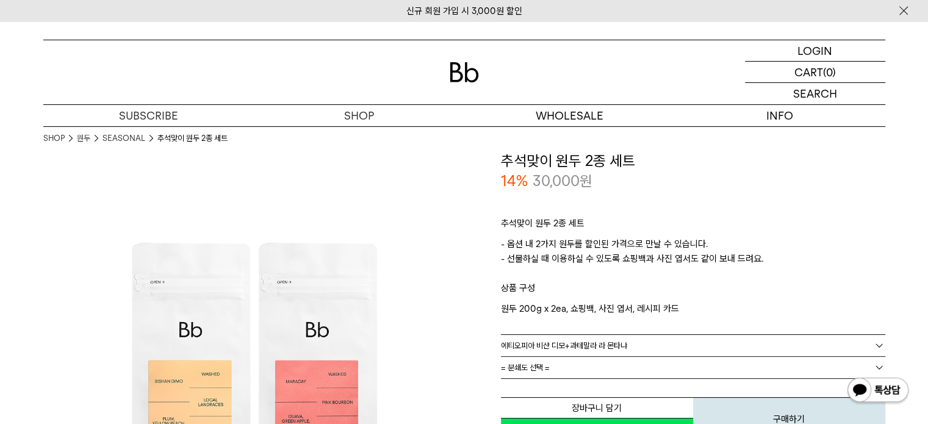
click at [467, 77] on img at bounding box center [464, 72] width 29 height 20
